Goal: Task Accomplishment & Management: Use online tool/utility

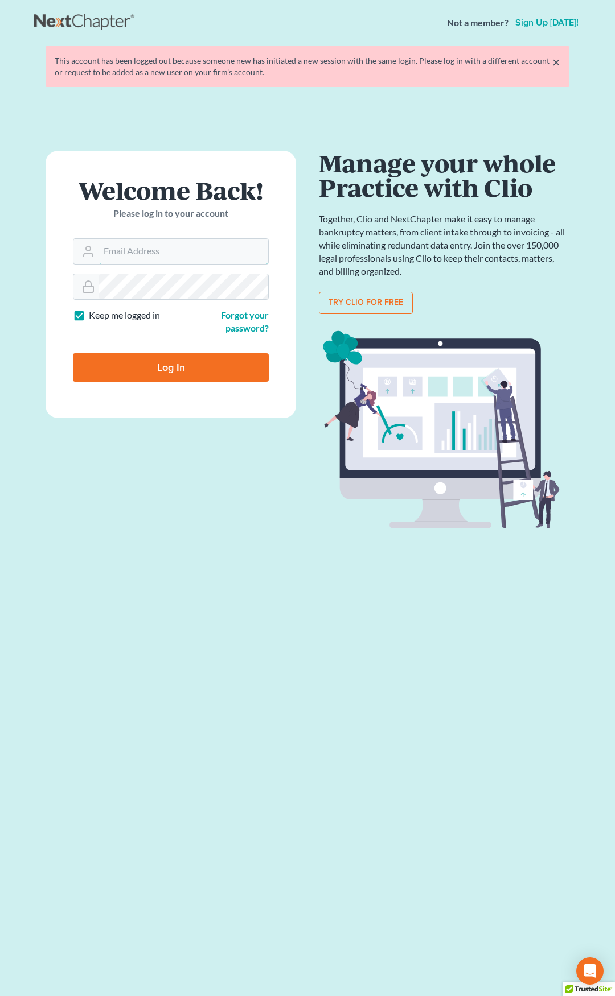
type input "[EMAIL_ADDRESS][DOMAIN_NAME]"
click at [209, 366] on input "Log In" at bounding box center [171, 367] width 196 height 28
type input "Thinking..."
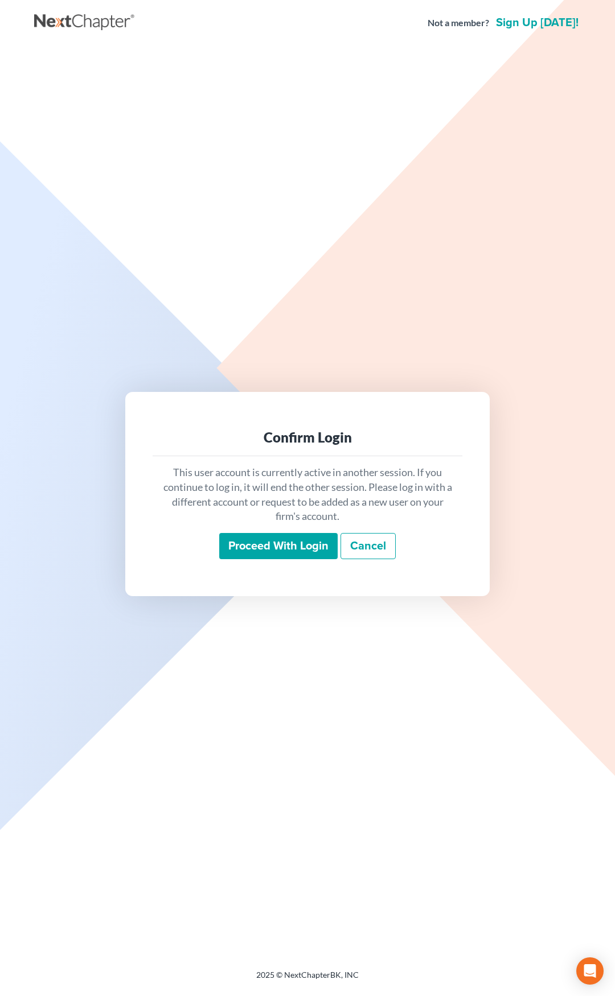
click at [275, 545] on input "Proceed with login" at bounding box center [278, 546] width 118 height 26
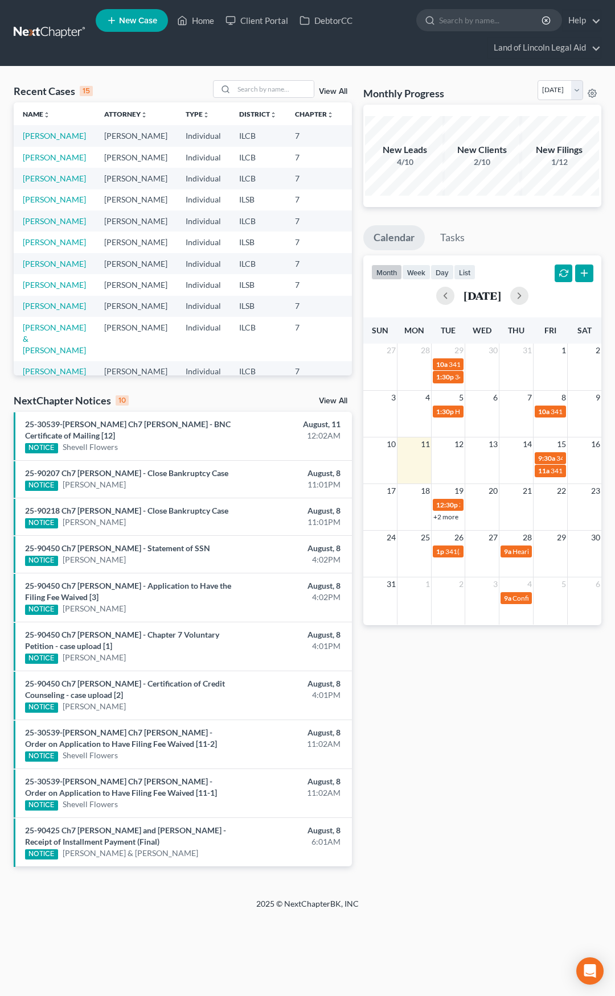
click at [325, 402] on link "View All" at bounding box center [333, 401] width 28 height 8
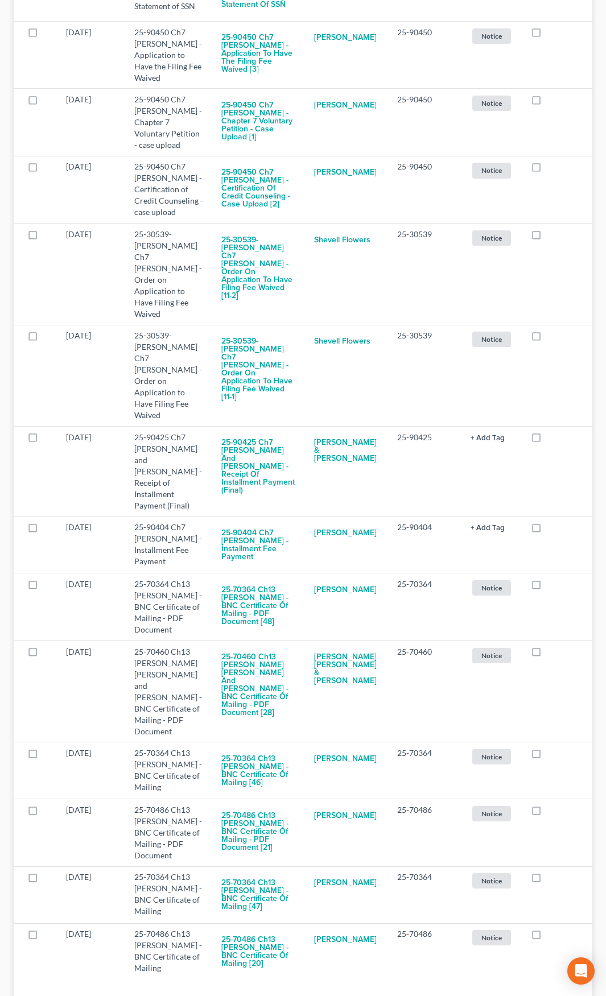
scroll to position [545, 0]
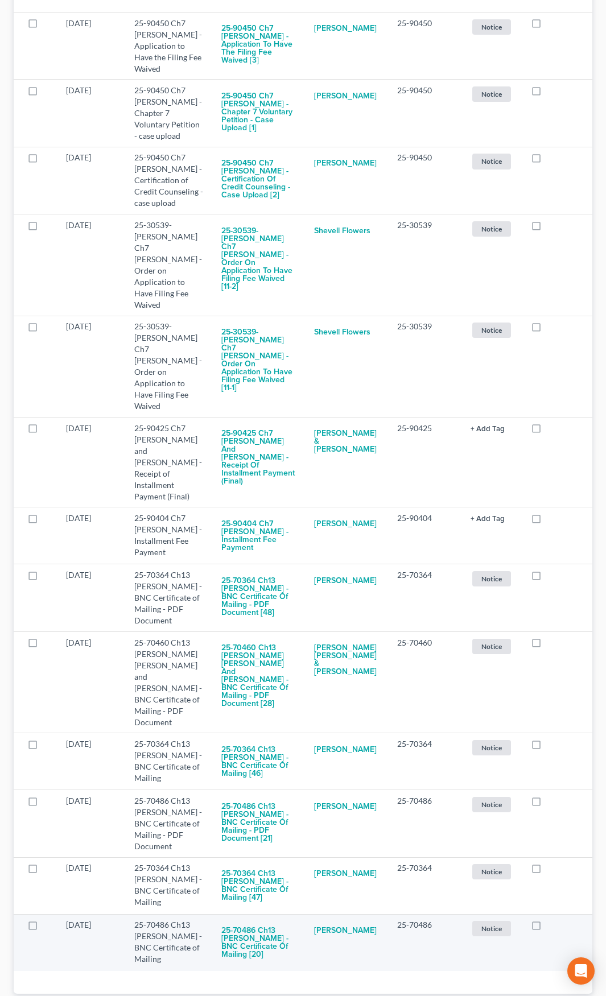
click at [547, 928] on label at bounding box center [547, 928] width 0 height 0
click at [551, 920] on input "checkbox" at bounding box center [554, 923] width 7 height 7
checkbox input "true"
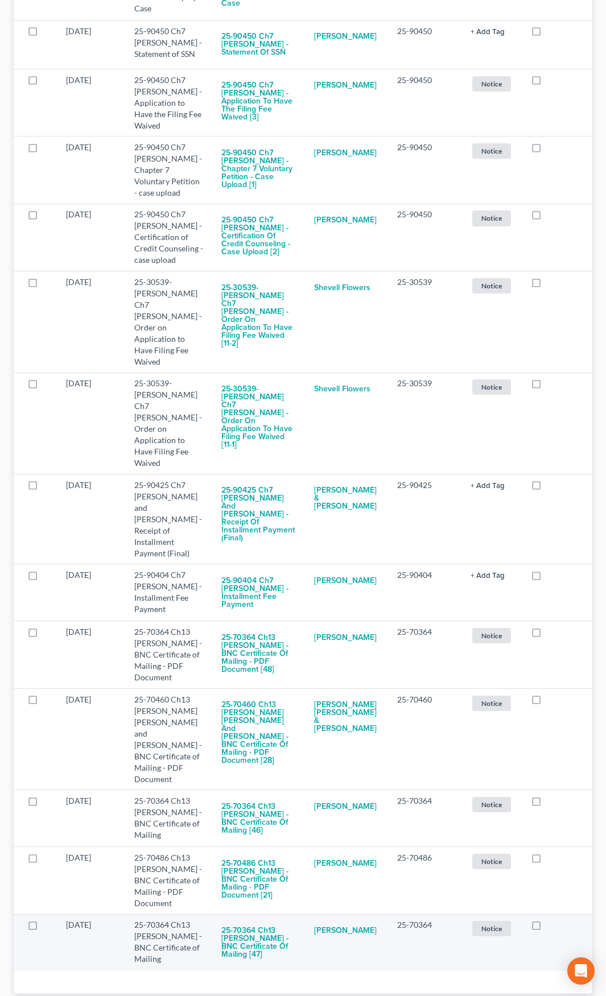
click at [547, 928] on label at bounding box center [547, 928] width 0 height 0
click at [551, 920] on input "checkbox" at bounding box center [554, 923] width 7 height 7
checkbox input "true"
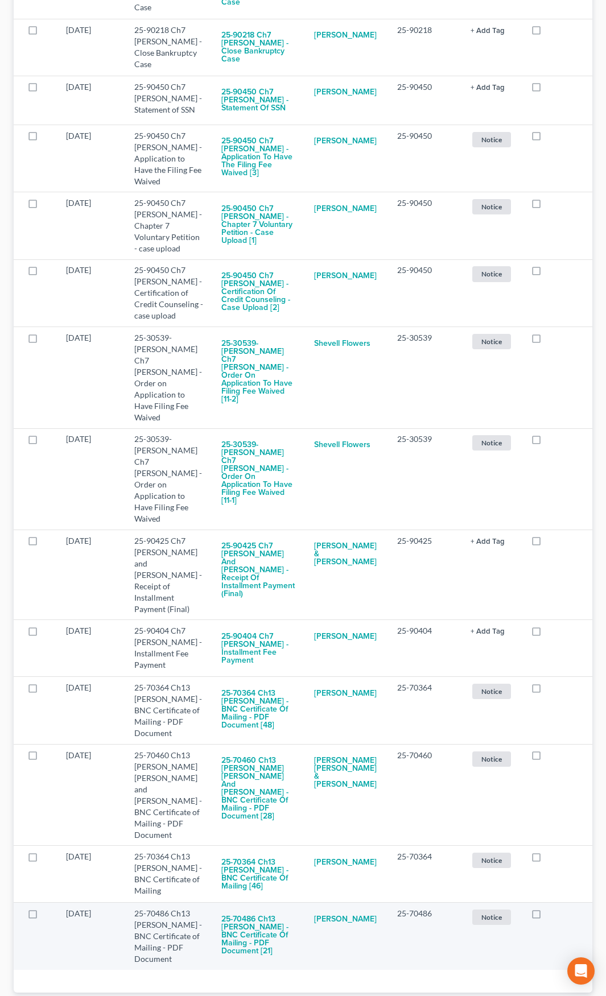
click at [547, 917] on label at bounding box center [547, 917] width 0 height 0
click at [551, 908] on input "checkbox" at bounding box center [554, 911] width 7 height 7
checkbox input "true"
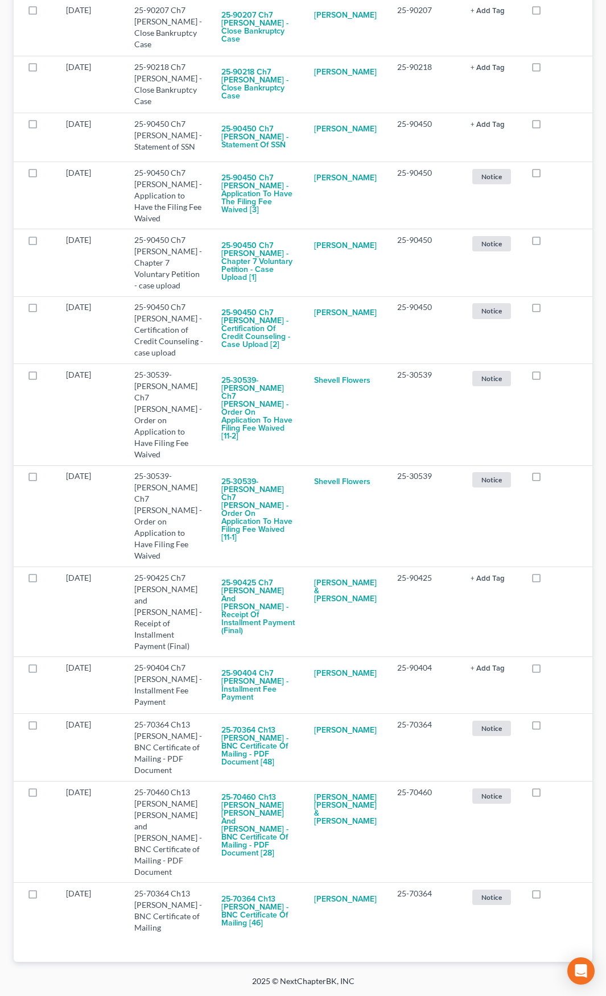
scroll to position [364, 0]
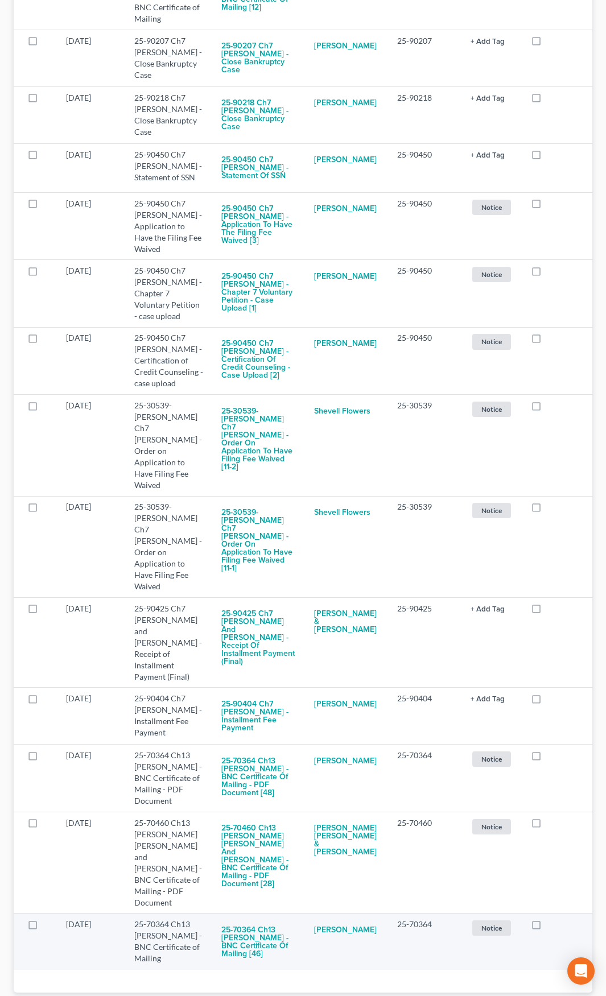
click at [547, 928] on label at bounding box center [547, 928] width 0 height 0
click at [551, 919] on input "checkbox" at bounding box center [554, 922] width 7 height 7
checkbox input "true"
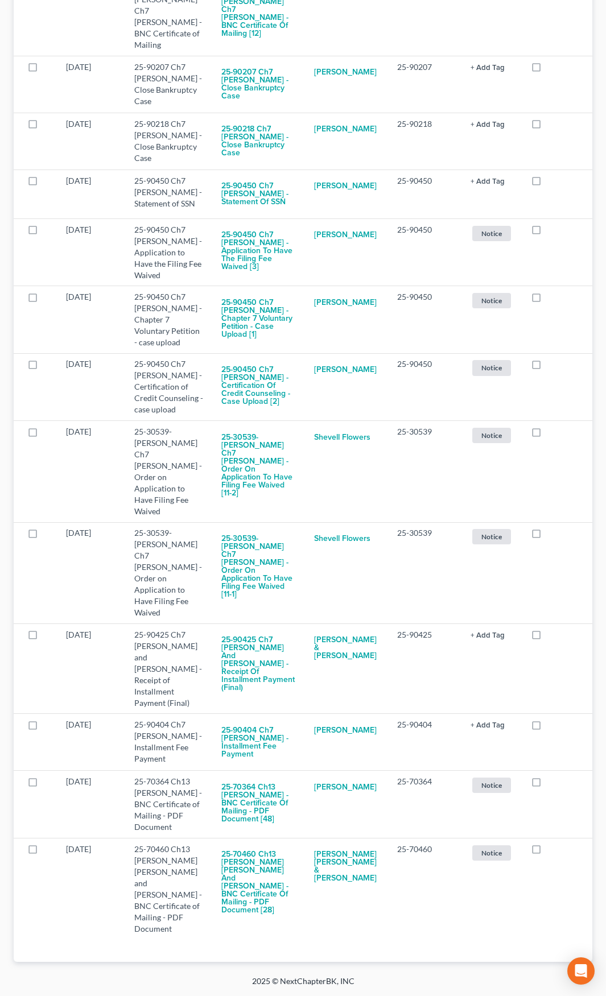
scroll to position [308, 0]
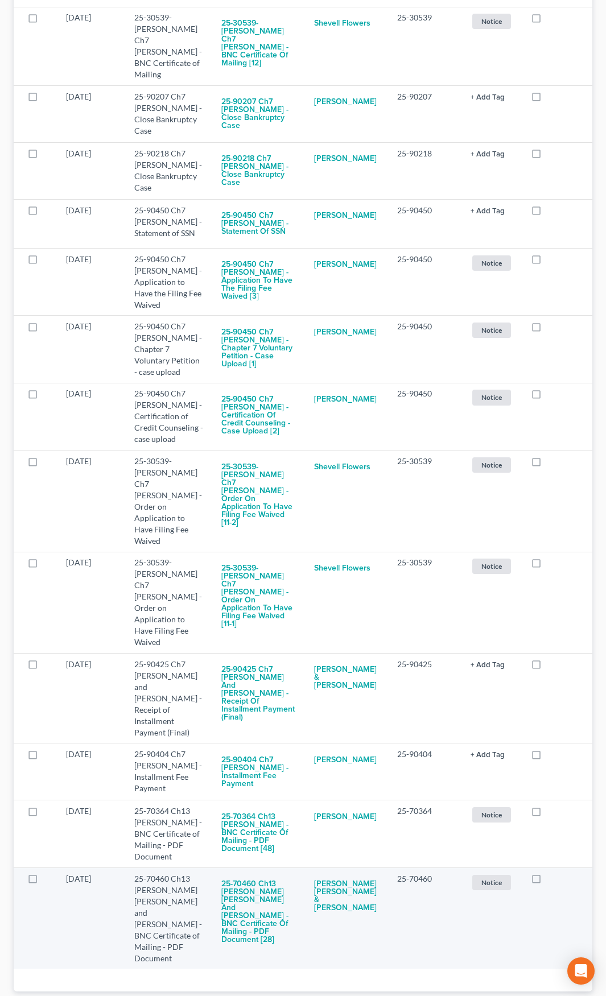
click at [547, 882] on label at bounding box center [547, 882] width 0 height 0
click at [551, 873] on input "checkbox" at bounding box center [554, 876] width 7 height 7
checkbox input "true"
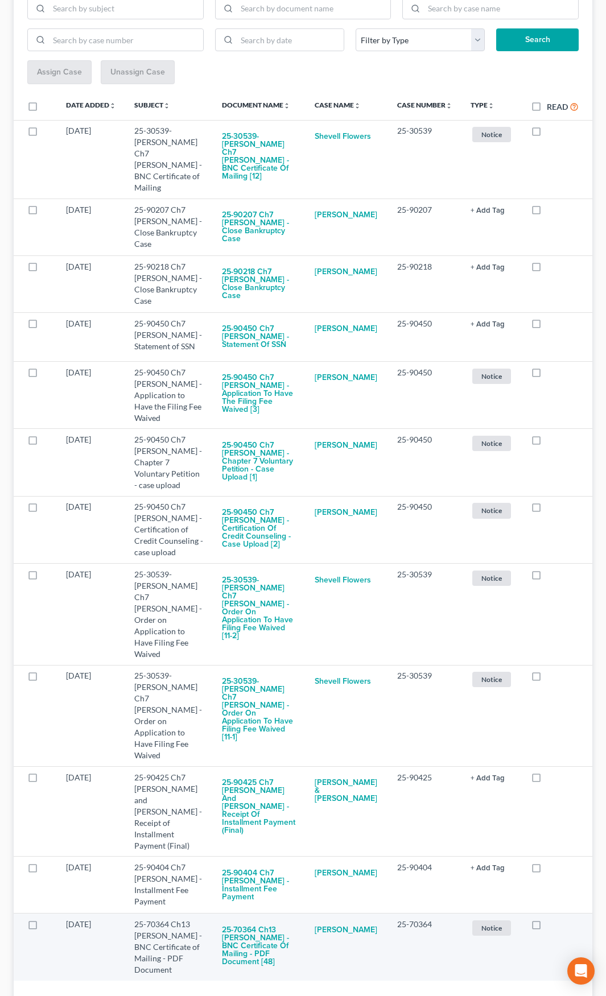
click at [547, 928] on label at bounding box center [547, 928] width 0 height 0
click at [551, 919] on input "checkbox" at bounding box center [554, 922] width 7 height 7
checkbox input "true"
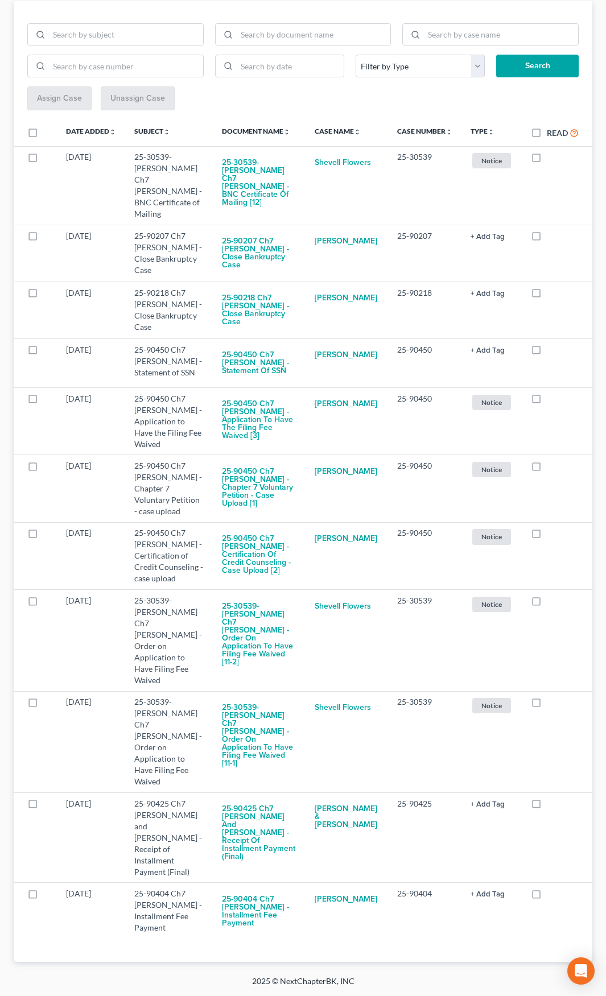
scroll to position [128, 0]
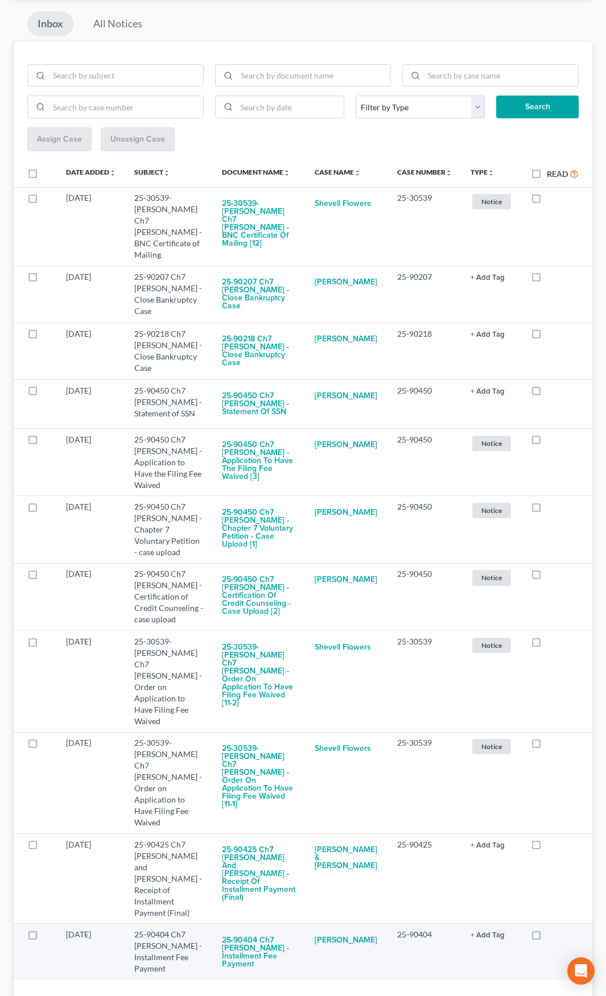
click at [547, 938] on label at bounding box center [547, 938] width 0 height 0
click at [551, 929] on input "checkbox" at bounding box center [554, 932] width 7 height 7
checkbox input "true"
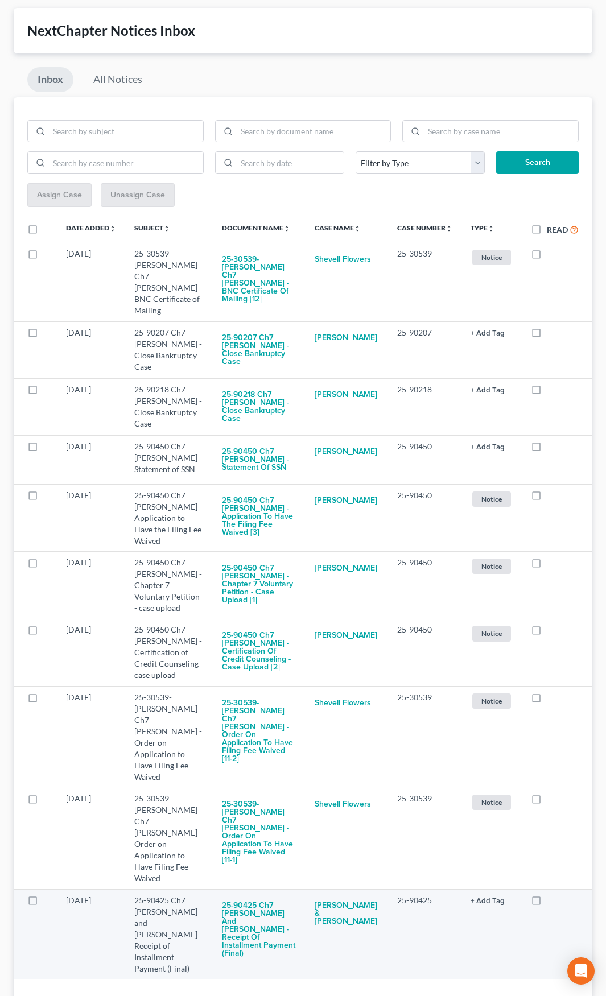
click at [547, 904] on label at bounding box center [547, 904] width 0 height 0
click at [551, 895] on input "checkbox" at bounding box center [554, 898] width 7 height 7
checkbox input "true"
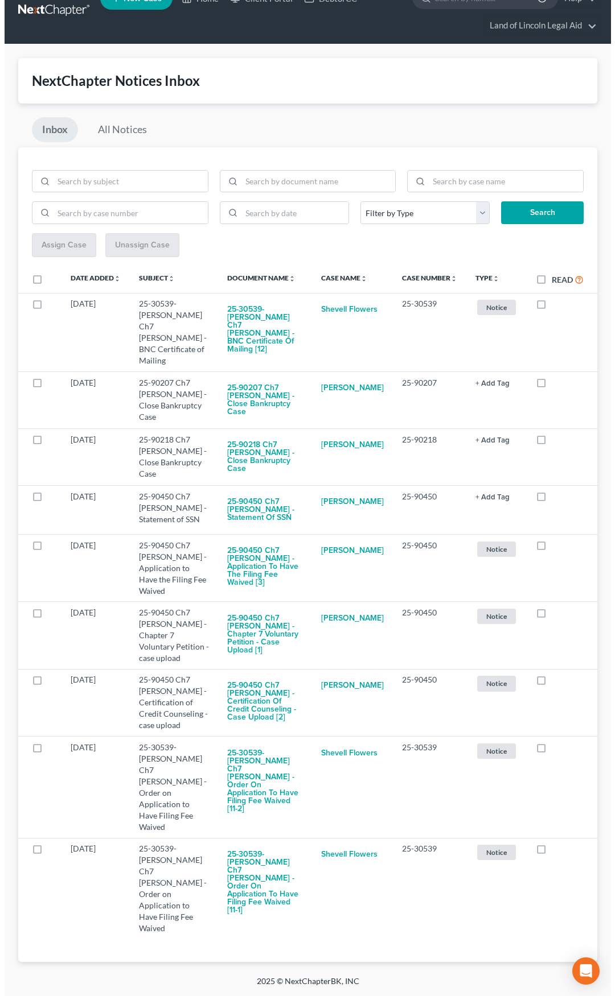
scroll to position [0, 0]
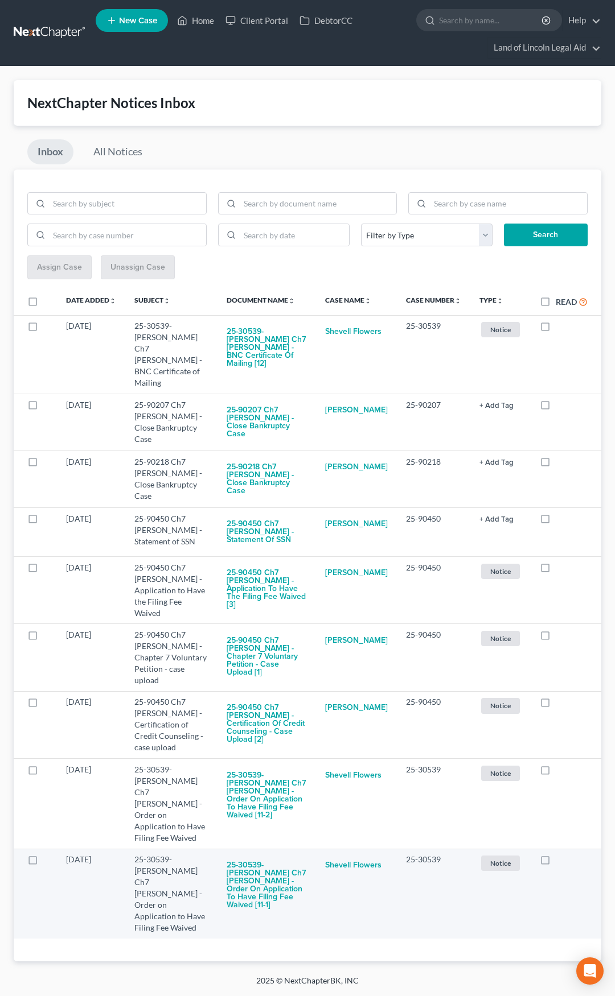
click at [555, 863] on label at bounding box center [555, 863] width 0 height 0
click at [560, 854] on input "checkbox" at bounding box center [563, 857] width 7 height 7
checkbox input "true"
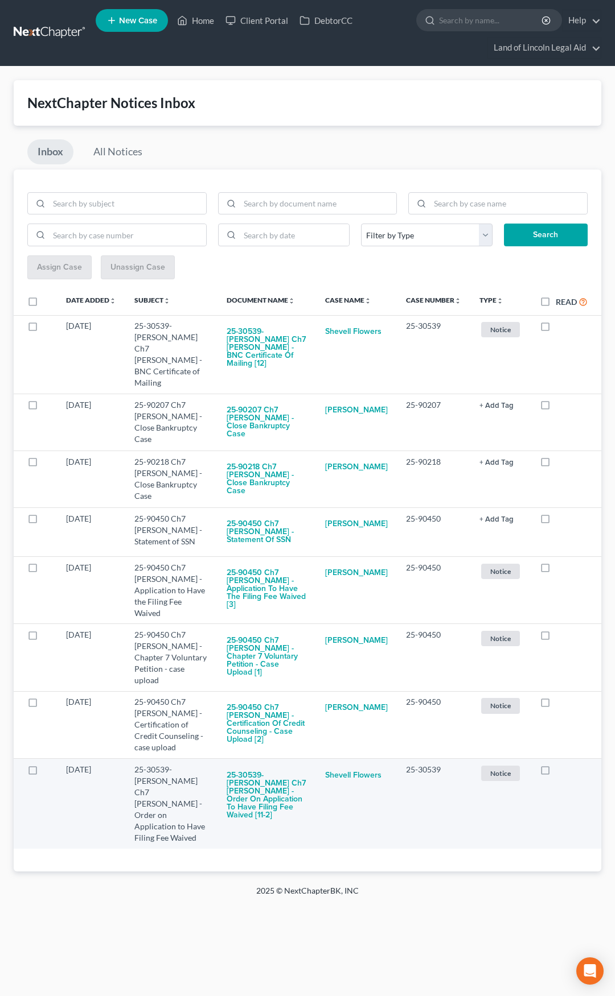
click at [555, 773] on label at bounding box center [555, 773] width 0 height 0
click at [560, 764] on input "checkbox" at bounding box center [563, 767] width 7 height 7
checkbox input "true"
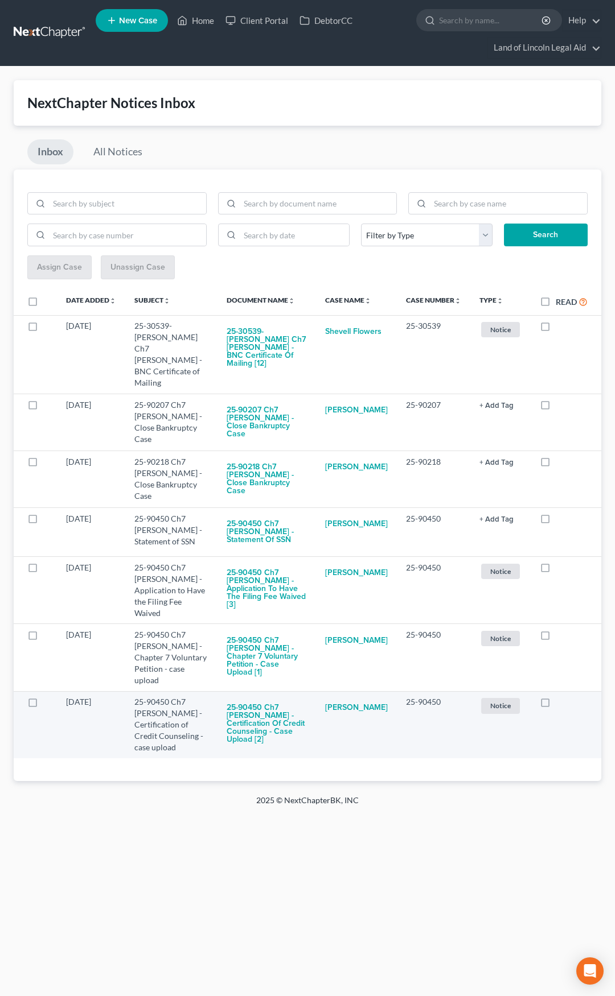
click at [555, 705] on label at bounding box center [555, 705] width 0 height 0
click at [560, 697] on input "checkbox" at bounding box center [563, 700] width 7 height 7
checkbox input "true"
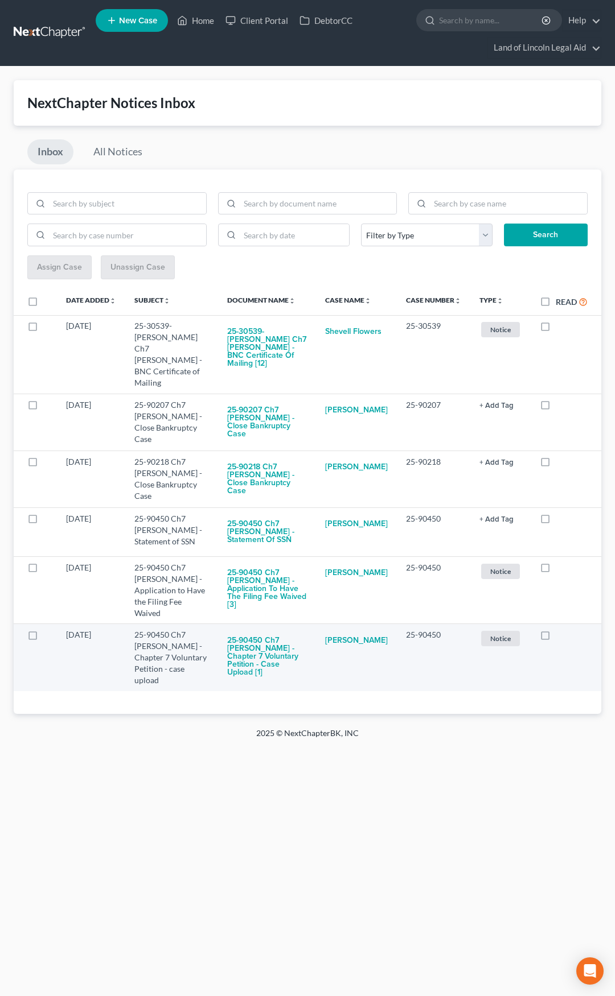
click at [555, 638] on label at bounding box center [555, 638] width 0 height 0
click at [560, 629] on input "checkbox" at bounding box center [563, 632] width 7 height 7
checkbox input "true"
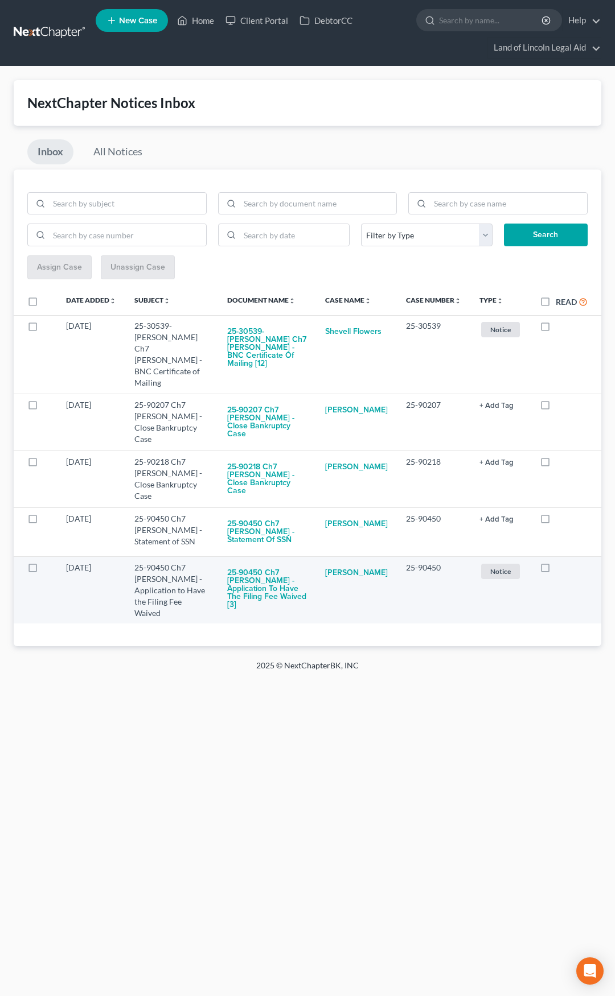
click at [555, 571] on label at bounding box center [555, 571] width 0 height 0
click at [560, 562] on input "checkbox" at bounding box center [563, 565] width 7 height 7
checkbox input "true"
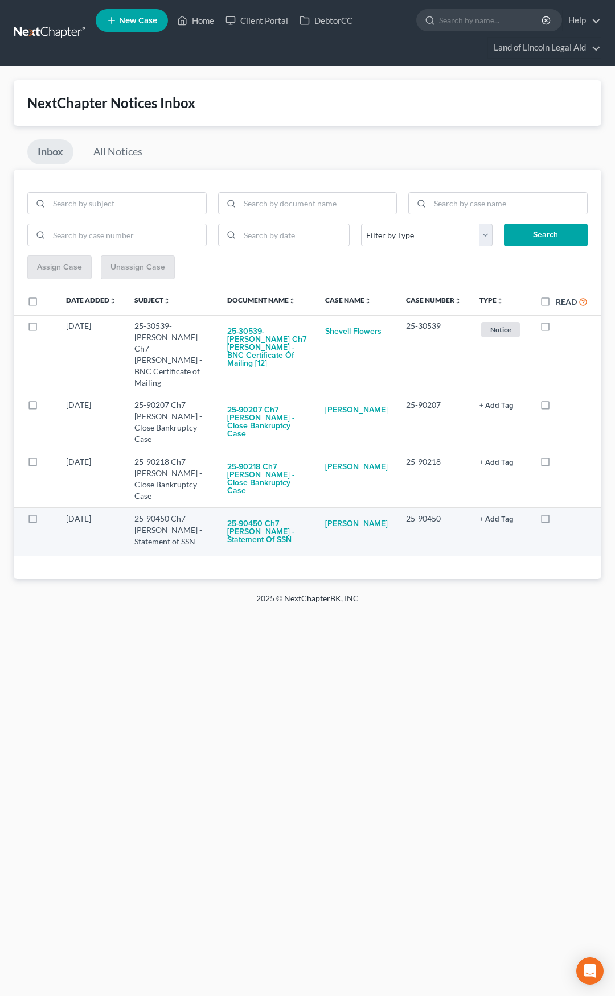
click at [555, 522] on label at bounding box center [555, 522] width 0 height 0
click at [560, 513] on input "checkbox" at bounding box center [563, 516] width 7 height 7
checkbox input "true"
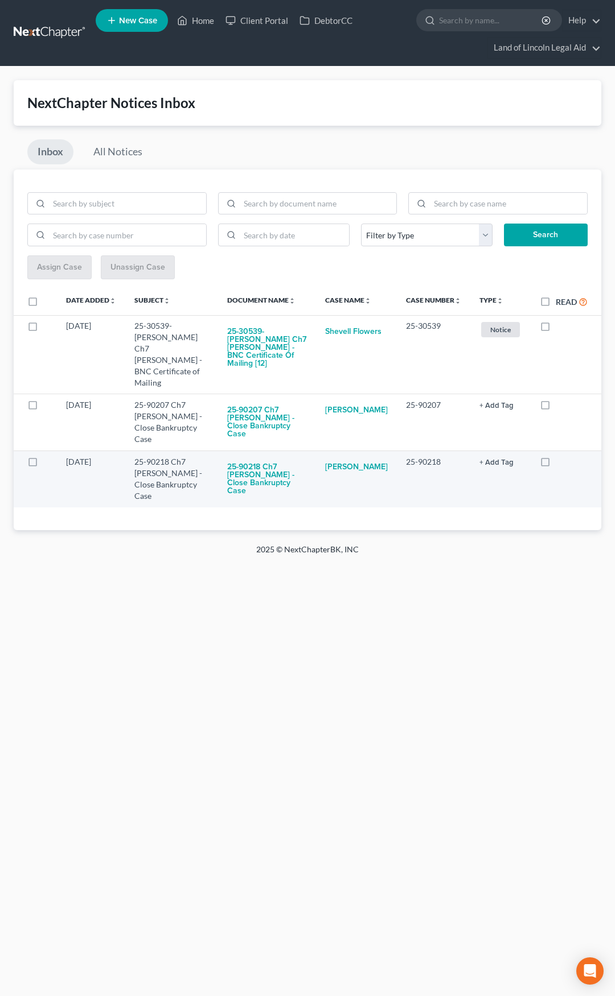
click at [555, 465] on label at bounding box center [555, 465] width 0 height 0
click at [560, 456] on input "checkbox" at bounding box center [563, 459] width 7 height 7
checkbox input "true"
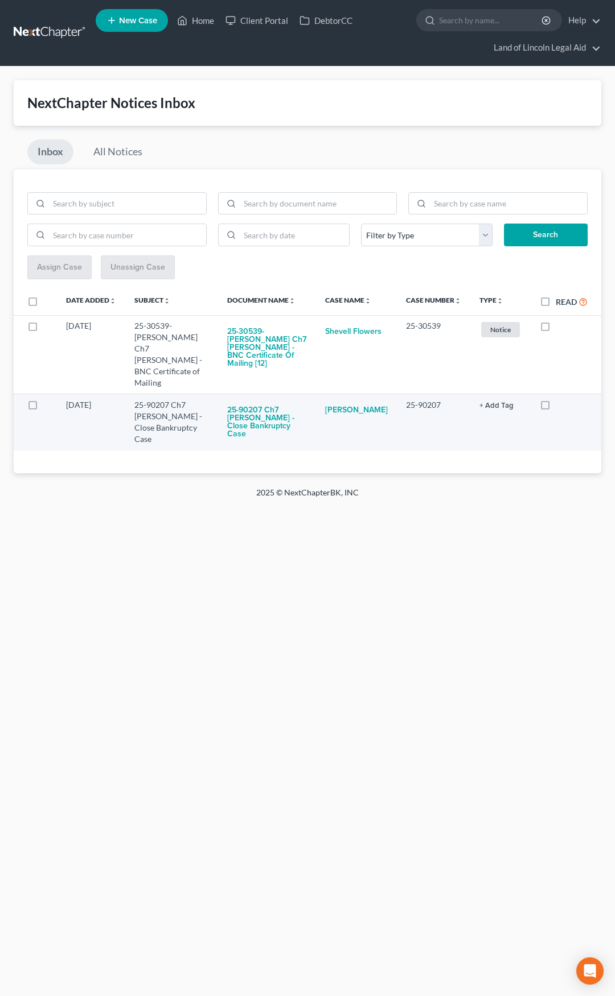
click at [555, 408] on label at bounding box center [555, 408] width 0 height 0
click at [560, 399] on input "checkbox" at bounding box center [563, 402] width 7 height 7
checkbox input "true"
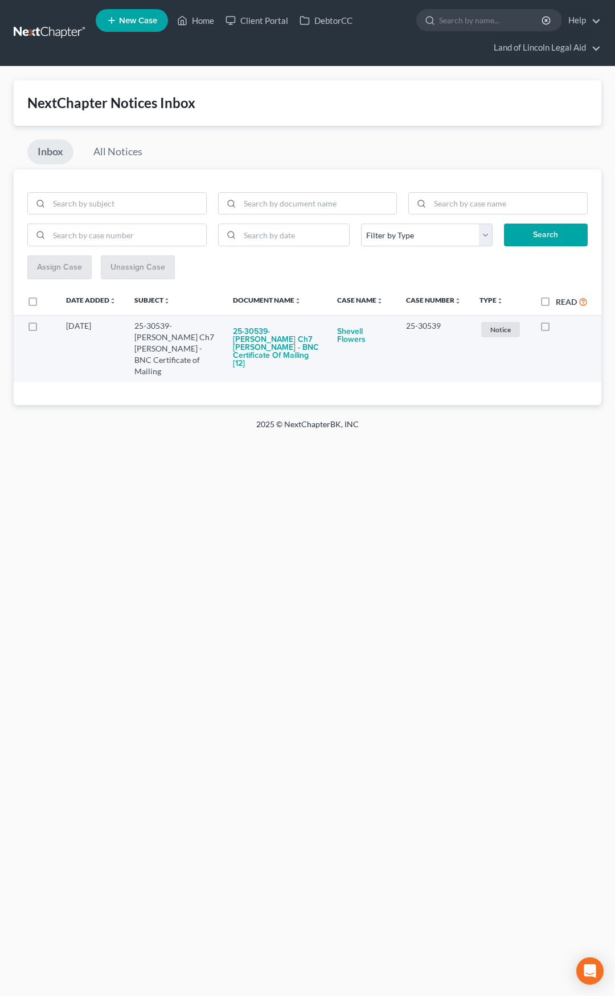
click at [555, 329] on label at bounding box center [555, 329] width 0 height 0
click at [560, 328] on input "checkbox" at bounding box center [563, 323] width 7 height 7
checkbox input "true"
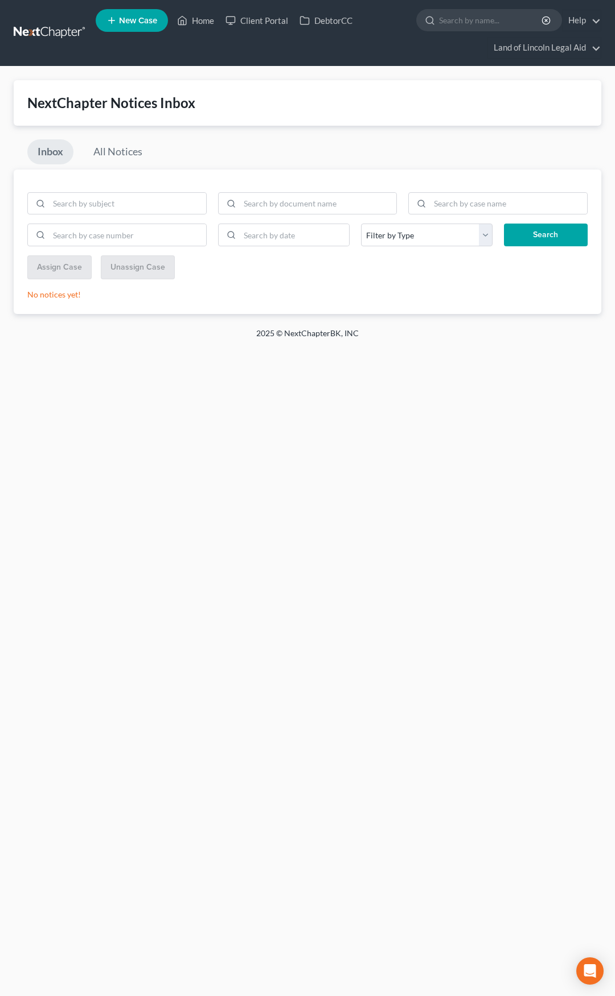
click at [39, 34] on link at bounding box center [50, 33] width 73 height 20
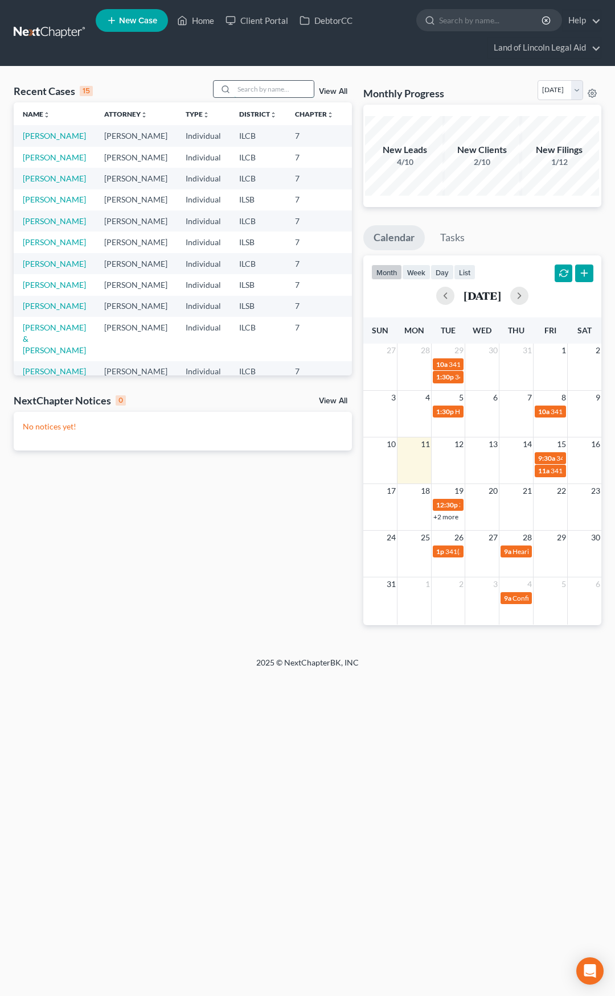
click at [248, 84] on input "search" at bounding box center [274, 89] width 80 height 17
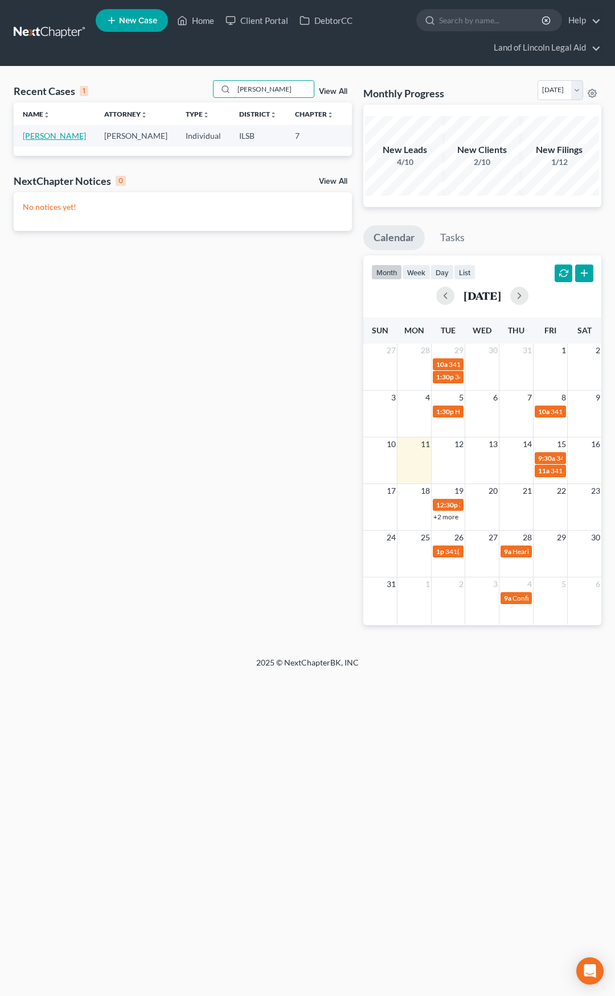
type input "rath"
click at [39, 141] on link "Rathert, Stephane" at bounding box center [54, 136] width 63 height 10
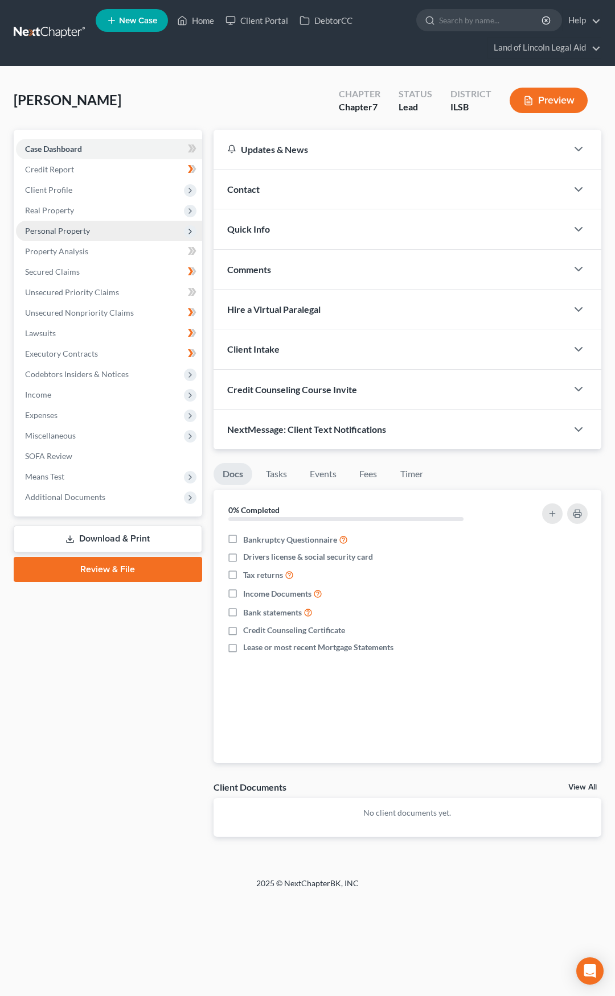
click at [102, 234] on span "Personal Property" at bounding box center [109, 231] width 186 height 20
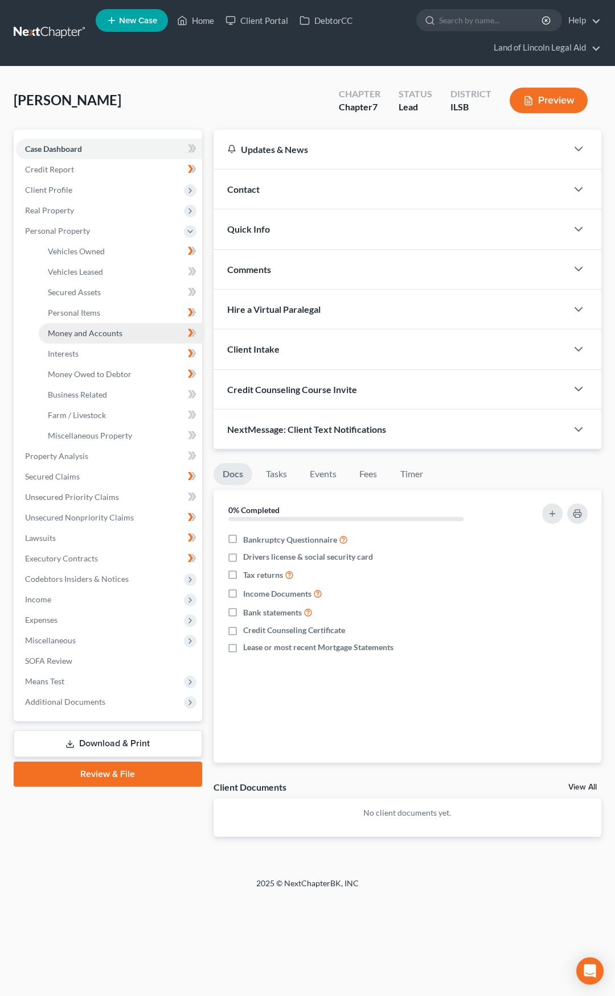
click at [102, 330] on span "Money and Accounts" at bounding box center [85, 333] width 75 height 10
